Goal: Task Accomplishment & Management: Manage account settings

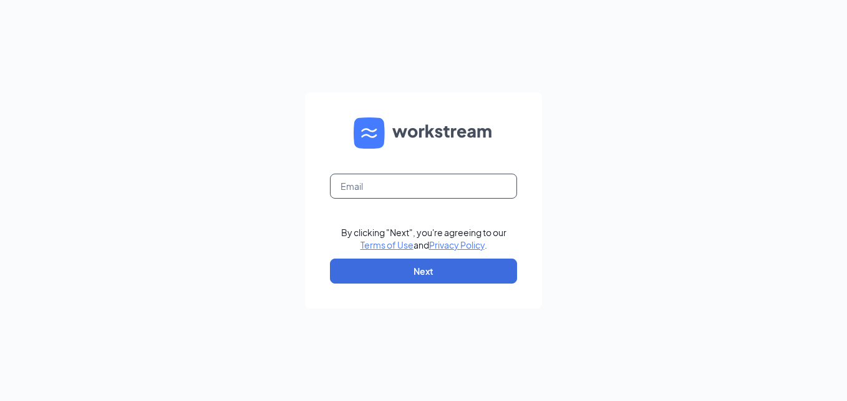
click at [430, 189] on input "text" at bounding box center [423, 185] width 187 height 25
type input "hr@cpgprotection.com"
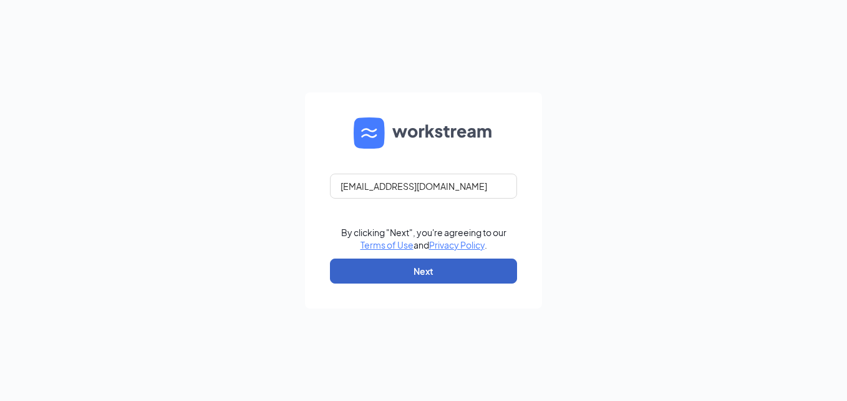
click at [469, 261] on button "Next" at bounding box center [423, 270] width 187 height 25
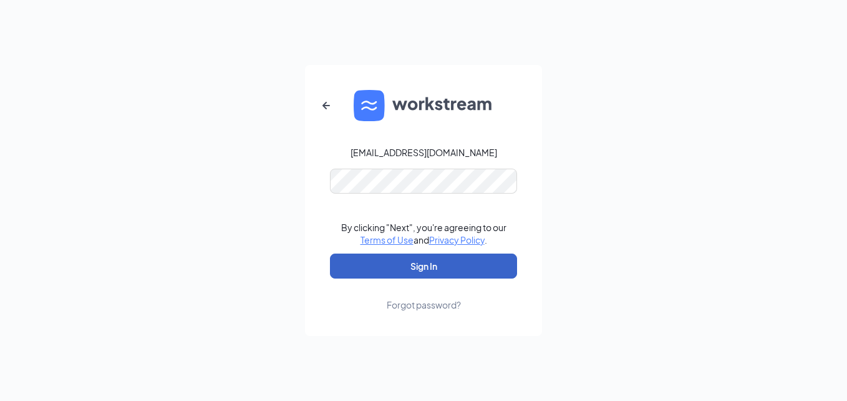
click at [455, 270] on button "Sign In" at bounding box center [423, 265] width 187 height 25
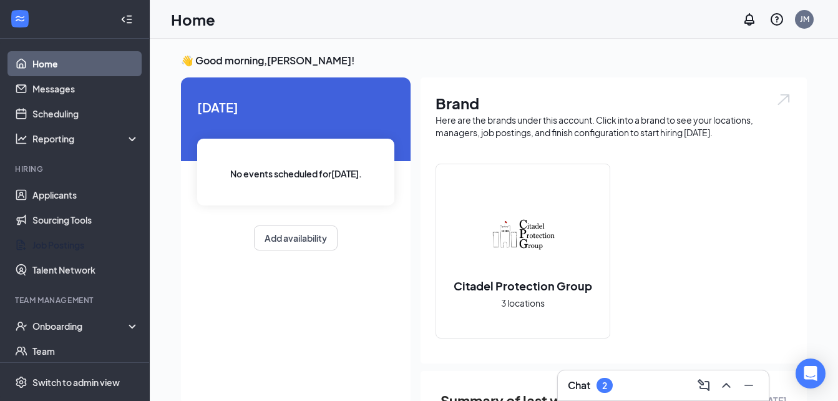
click at [87, 238] on link "Job Postings" at bounding box center [85, 244] width 107 height 25
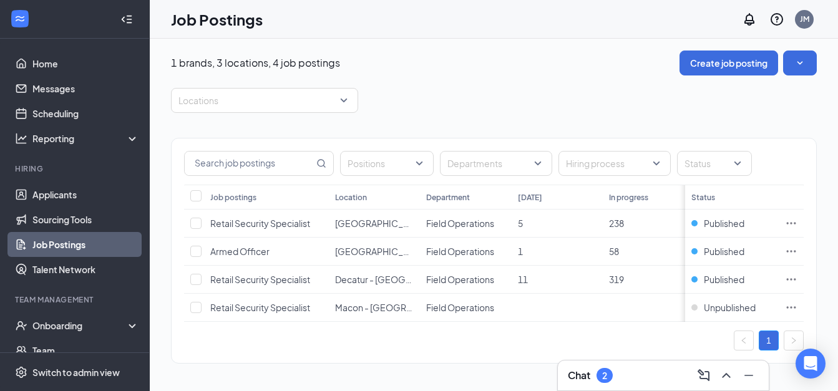
scroll to position [12, 0]
click at [797, 301] on icon "Ellipses" at bounding box center [791, 307] width 12 height 12
click at [694, 331] on div "1" at bounding box center [494, 341] width 620 height 20
click at [77, 192] on link "Applicants" at bounding box center [85, 194] width 107 height 25
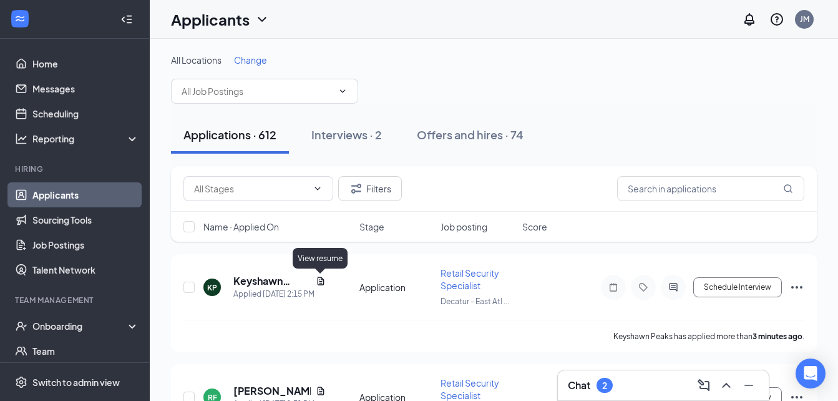
click at [324, 276] on icon "Document" at bounding box center [321, 281] width 10 height 10
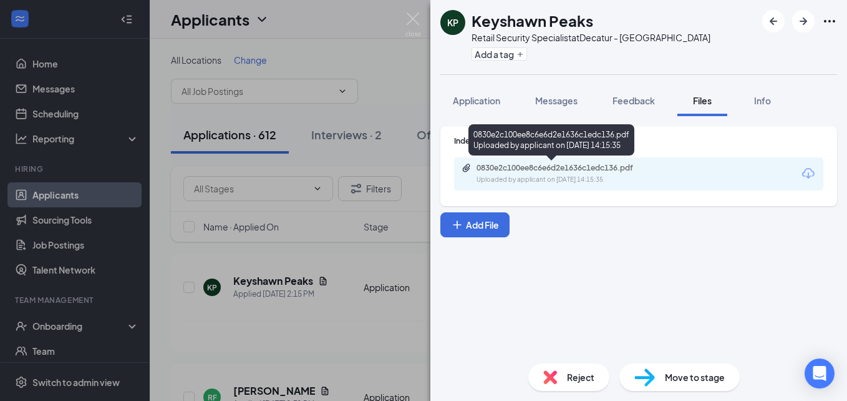
click at [573, 163] on div "0830e2c100ee8c6e6d2e1636c1edc136.pdf" at bounding box center [564, 168] width 175 height 10
